Goal: Find specific page/section: Find specific page/section

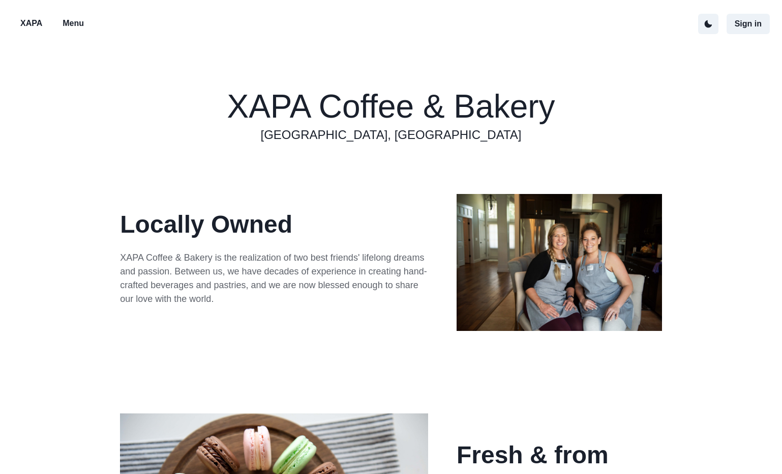
click at [72, 26] on p "Menu" at bounding box center [73, 23] width 21 height 12
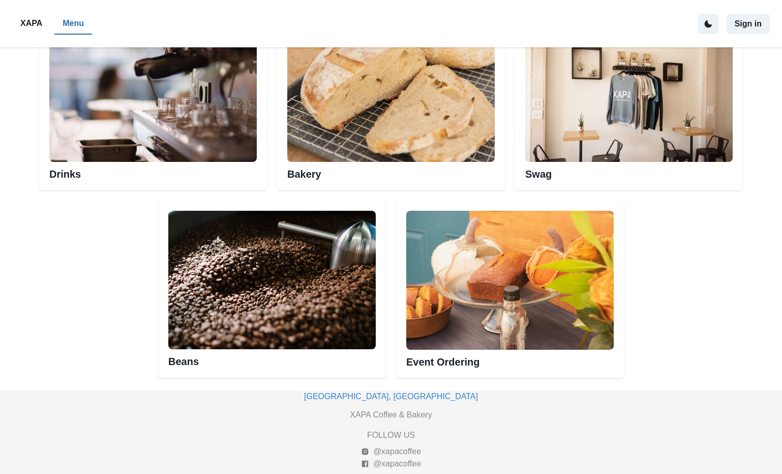
scroll to position [578, 0]
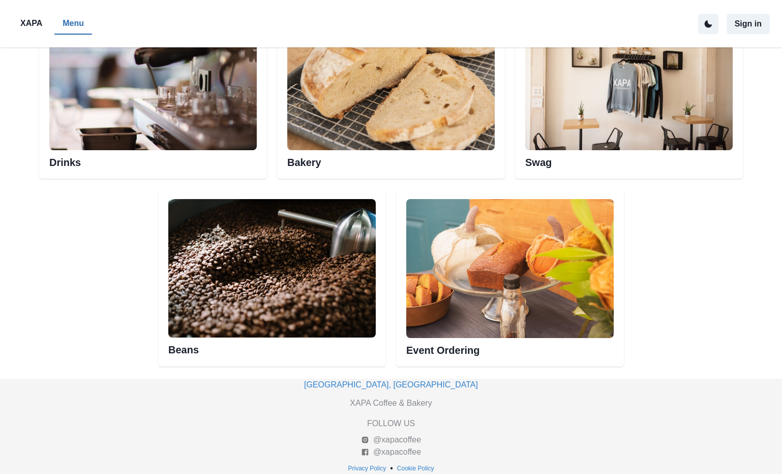
click at [340, 131] on img at bounding box center [391, 81] width 208 height 138
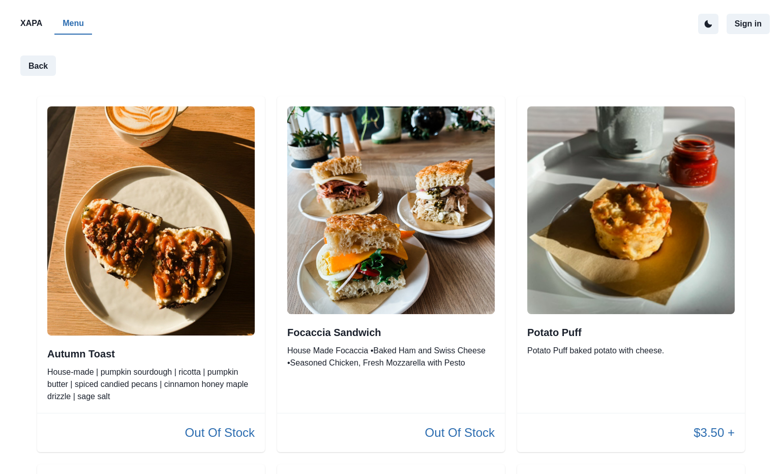
click at [357, 198] on img at bounding box center [391, 210] width 208 height 208
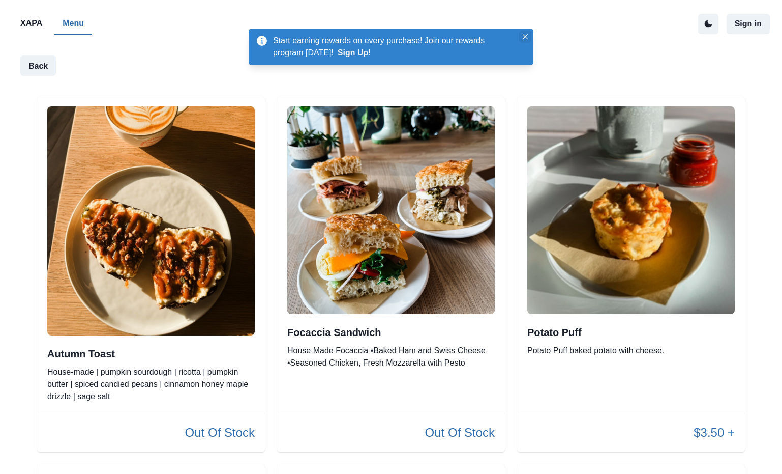
click at [524, 39] on icon "Close" at bounding box center [525, 36] width 5 height 5
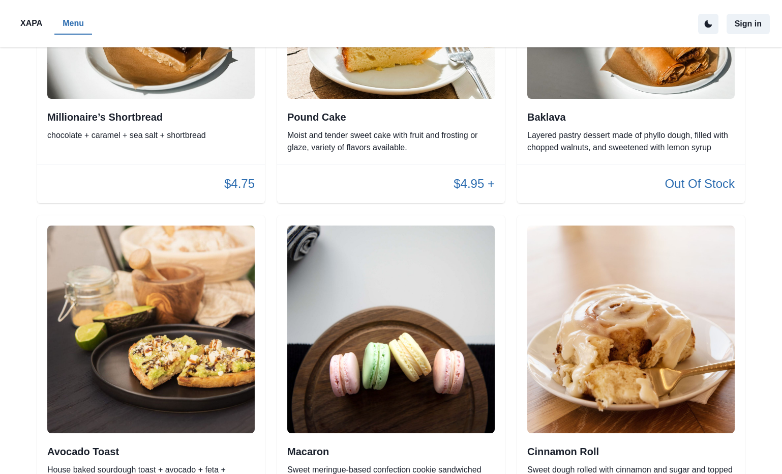
scroll to position [956, 0]
